Goal: Book appointment/travel/reservation

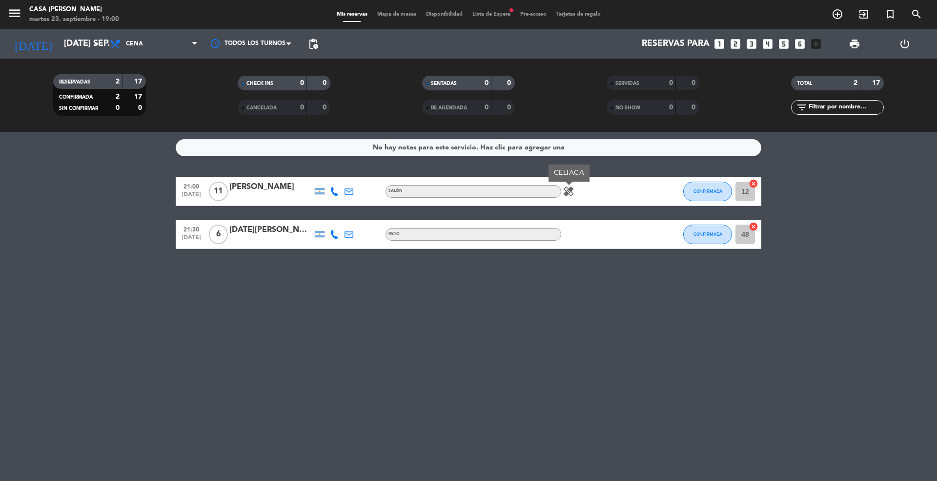
click at [766, 41] on icon "looks_4" at bounding box center [767, 44] width 13 height 13
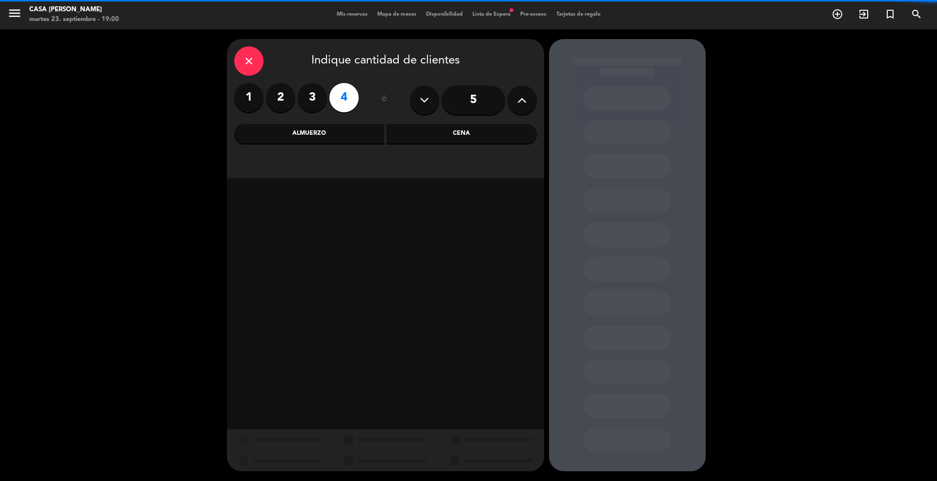
click at [443, 134] on div "Cena" at bounding box center [462, 134] width 150 height 20
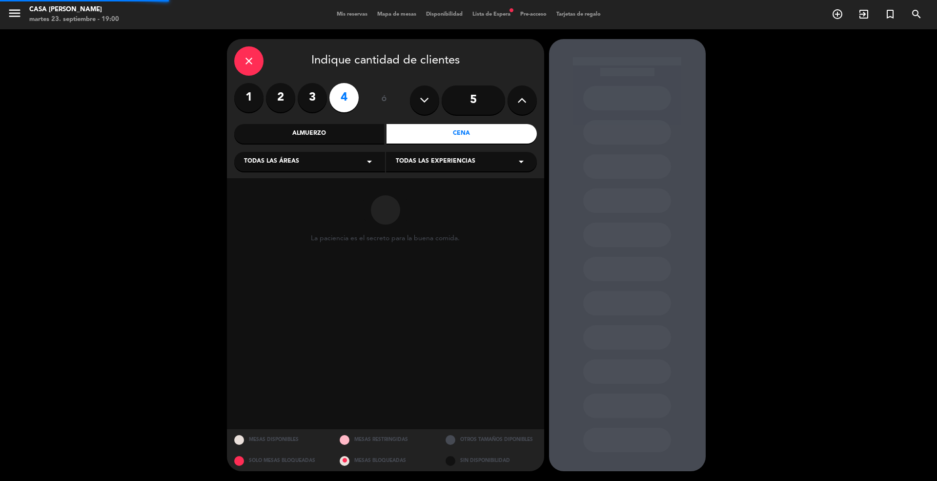
click at [346, 157] on div "Todas las áreas arrow_drop_down" at bounding box center [309, 162] width 151 height 20
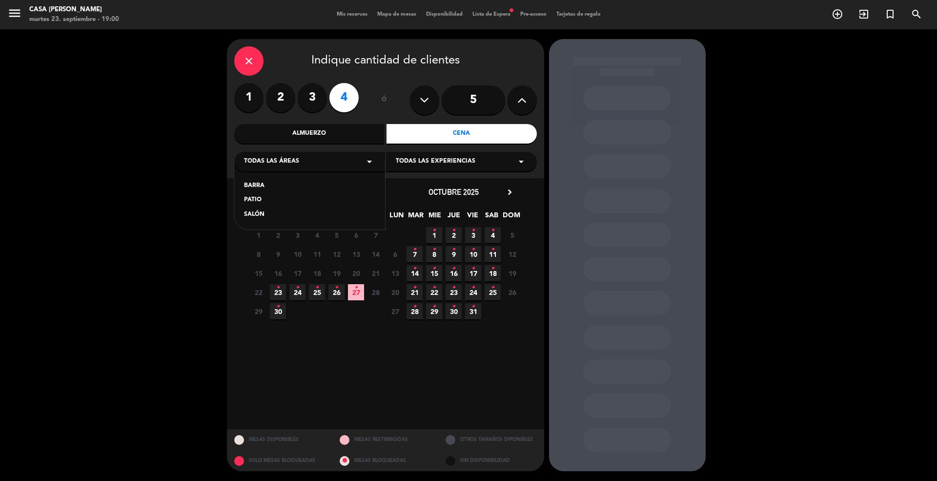
click at [253, 212] on div "SALÓN" at bounding box center [309, 215] width 131 height 10
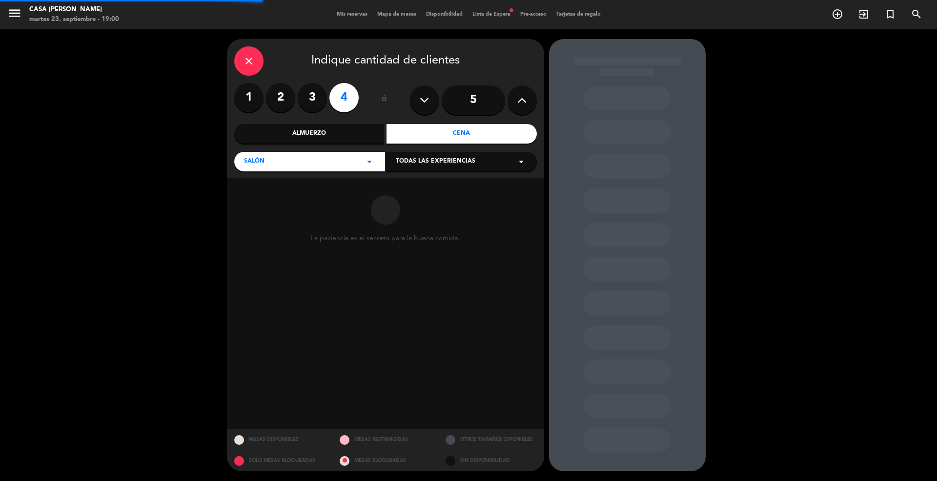
click at [413, 154] on div "Todas las experiencias arrow_drop_down" at bounding box center [461, 162] width 151 height 20
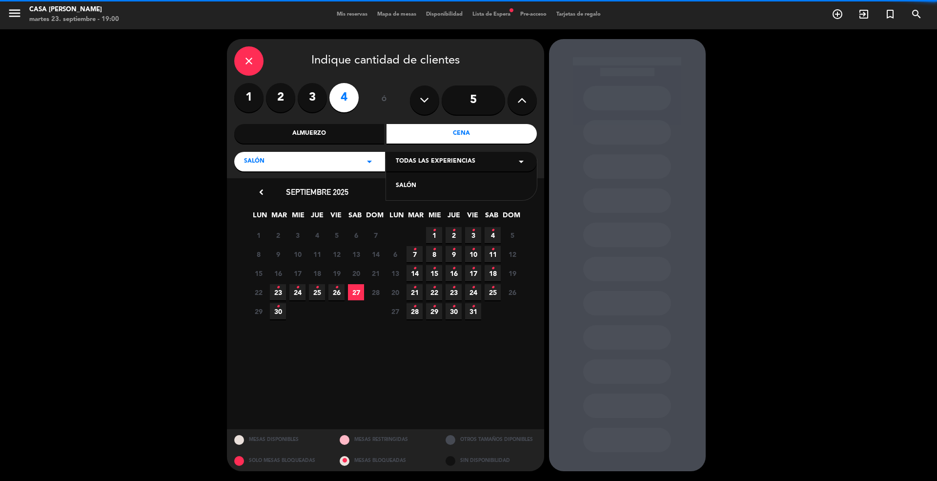
click at [404, 186] on div "SALÓN" at bounding box center [461, 186] width 131 height 10
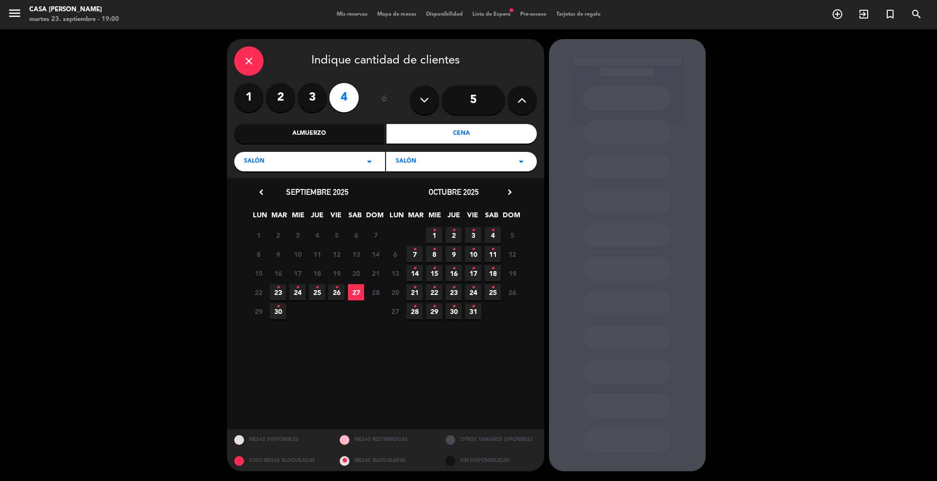
click at [276, 290] on icon "•" at bounding box center [277, 288] width 3 height 16
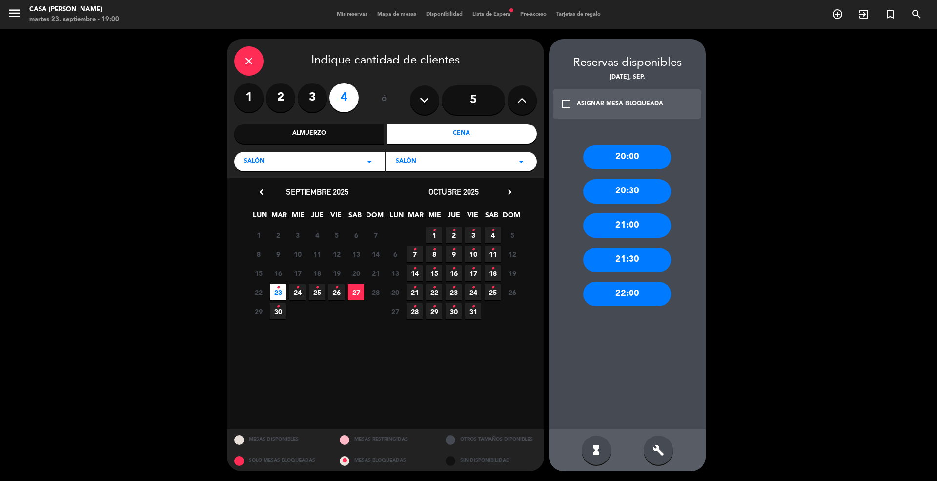
click at [618, 218] on div "21:00" at bounding box center [627, 225] width 88 height 24
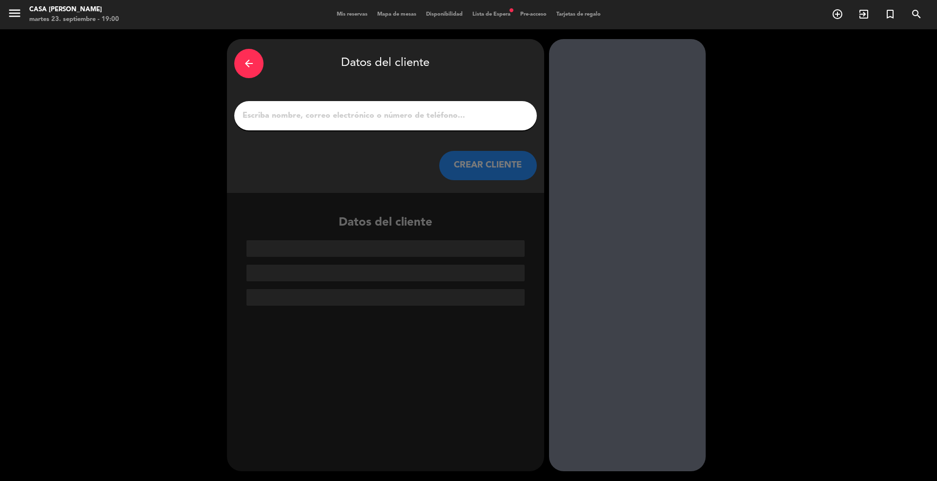
click at [390, 118] on input "1" at bounding box center [386, 116] width 288 height 14
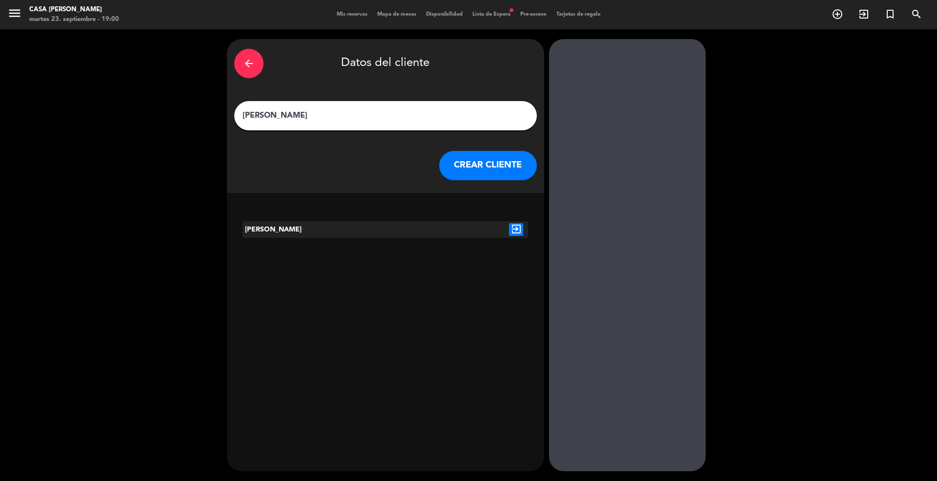
type input "[PERSON_NAME]"
click at [512, 225] on icon "exit_to_app" at bounding box center [516, 229] width 14 height 13
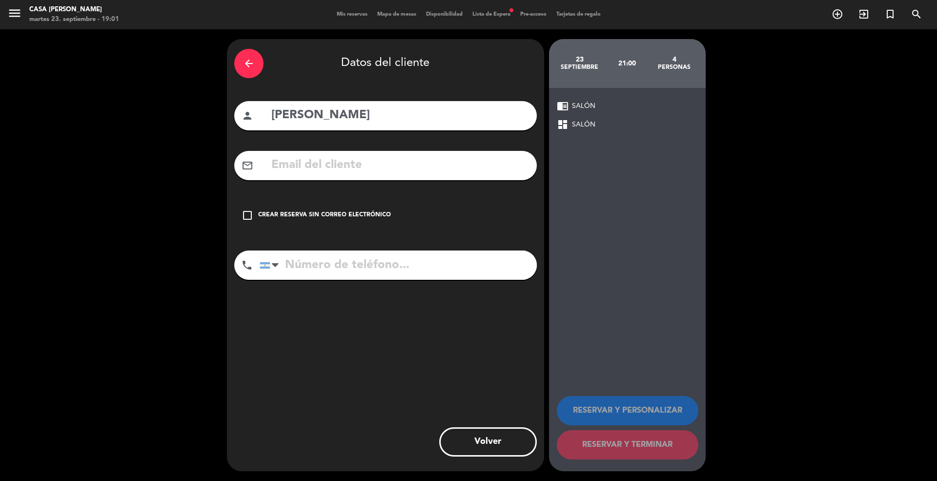
click at [389, 165] on input "text" at bounding box center [399, 165] width 259 height 20
click at [255, 210] on div "check_box_outline_blank Crear reserva sin correo electrónico" at bounding box center [385, 215] width 303 height 29
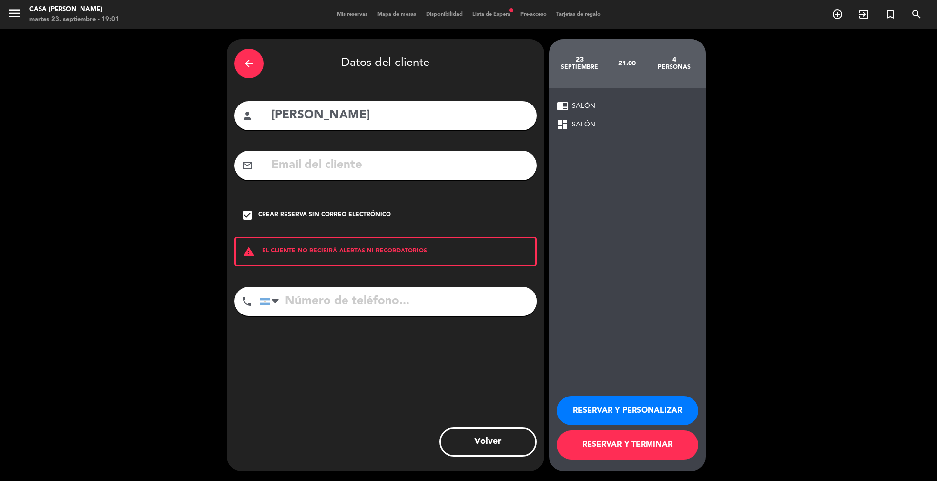
click at [660, 446] on button "RESERVAR Y TERMINAR" at bounding box center [628, 444] width 142 height 29
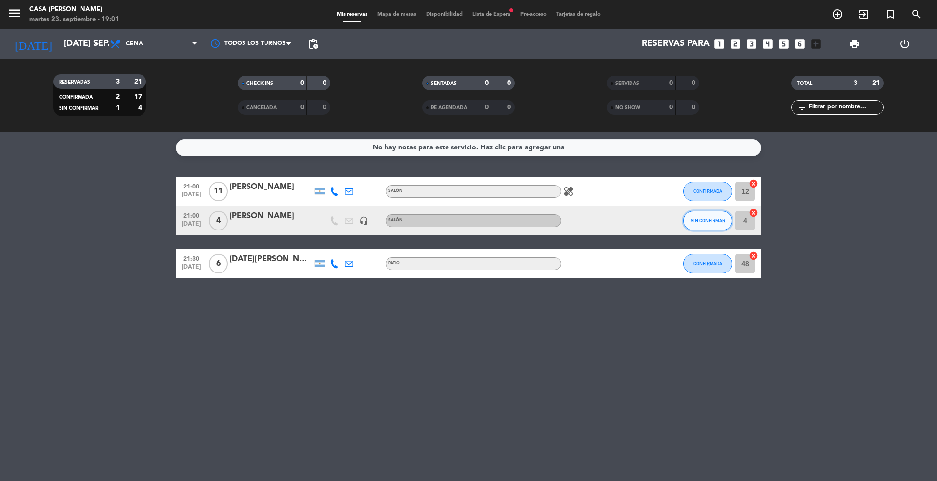
click at [707, 218] on span "SIN CONFIRMAR" at bounding box center [708, 220] width 35 height 5
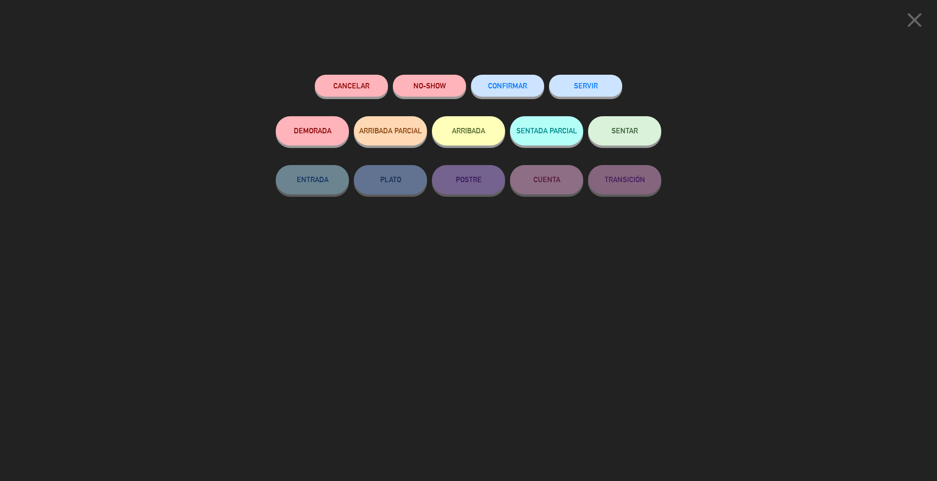
click at [520, 82] on span "CONFIRMAR" at bounding box center [507, 86] width 39 height 8
